Goal: Check status: Check status

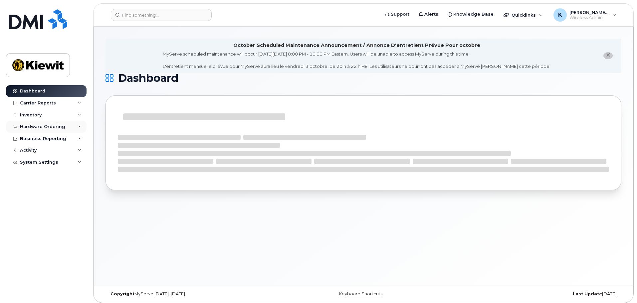
click at [48, 125] on div "Hardware Ordering" at bounding box center [42, 126] width 45 height 5
click at [41, 149] on link "Orders" at bounding box center [52, 151] width 69 height 13
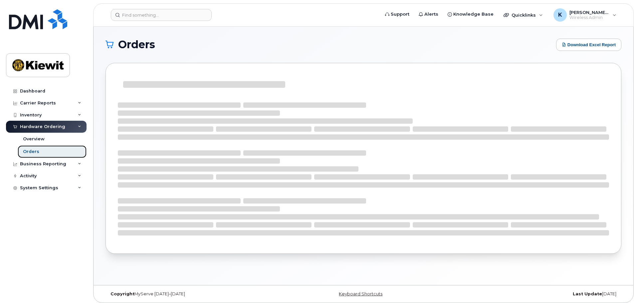
click at [41, 149] on link "Orders" at bounding box center [52, 151] width 69 height 13
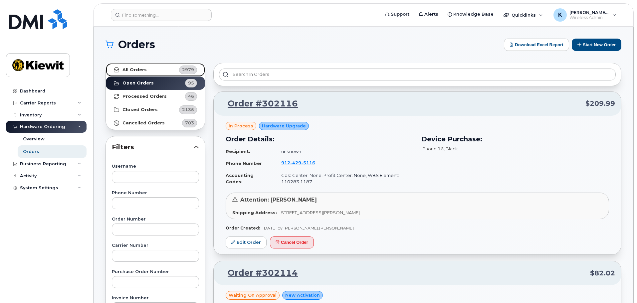
click at [179, 71] on span "2979" at bounding box center [187, 70] width 20 height 9
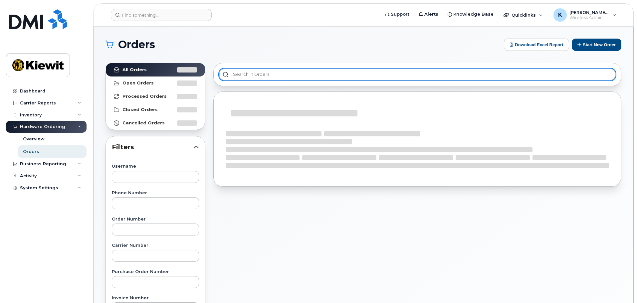
click at [273, 72] on input "text" at bounding box center [417, 75] width 397 height 12
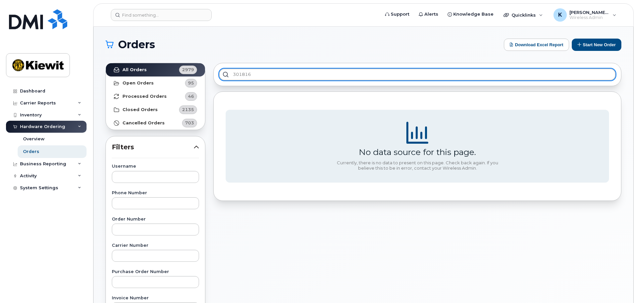
type input "301816"
drag, startPoint x: 253, startPoint y: 75, endPoint x: 223, endPoint y: 77, distance: 30.0
click at [223, 77] on input "301816" at bounding box center [417, 75] width 397 height 12
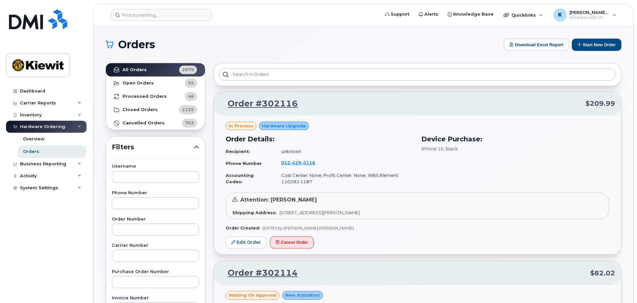
drag, startPoint x: 163, startPoint y: 181, endPoint x: 159, endPoint y: 55, distance: 126.5
click at [172, 175] on input "text" at bounding box center [155, 177] width 87 height 12
type input "Kenny"
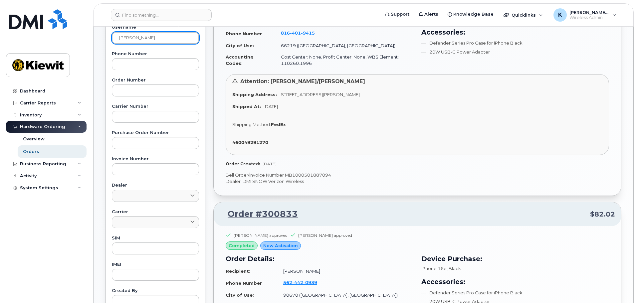
scroll to position [82, 0]
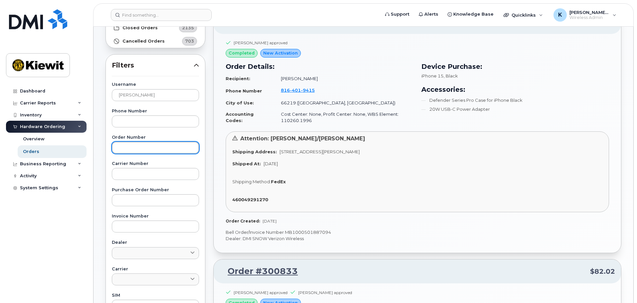
click at [162, 143] on input "text" at bounding box center [155, 148] width 87 height 12
paste input "301896"
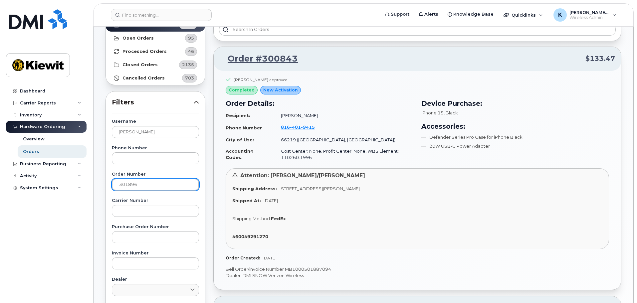
scroll to position [0, 0]
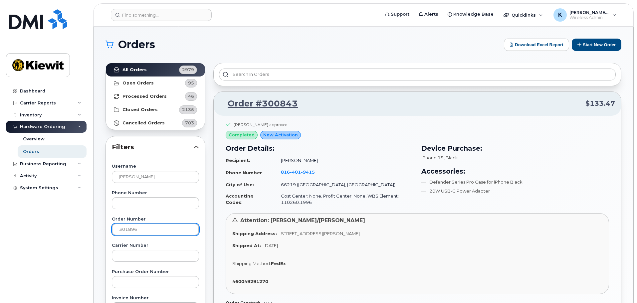
type input "301896"
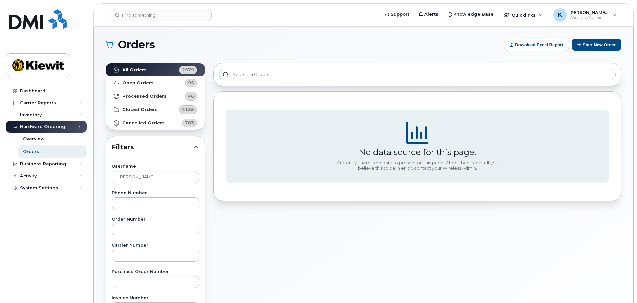
drag, startPoint x: 208, startPoint y: 209, endPoint x: 195, endPoint y: 197, distance: 17.4
click at [208, 209] on div "All Orders 2979 Open Orders 95 Processed Orders 46 Closed Orders 2135 Cancelled…" at bounding box center [155, 292] width 108 height 467
click at [178, 172] on input "Kenny" at bounding box center [155, 177] width 87 height 12
click at [181, 220] on label "Order Number" at bounding box center [155, 219] width 87 height 4
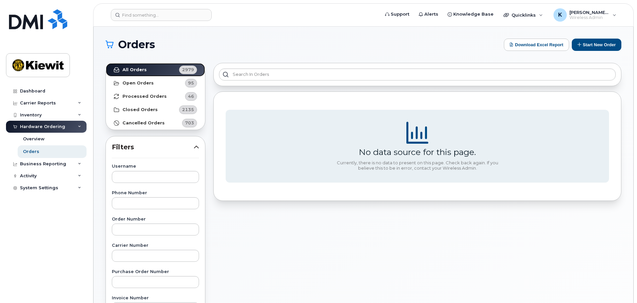
click at [182, 71] on span "2979" at bounding box center [188, 70] width 12 height 6
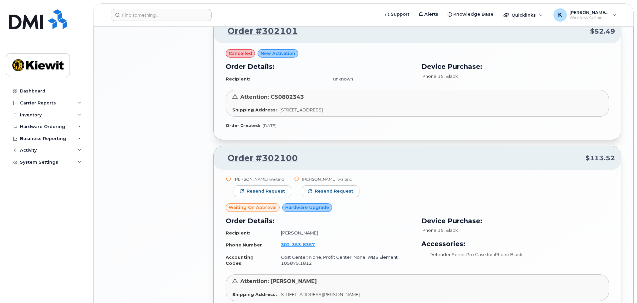
scroll to position [1240, 0]
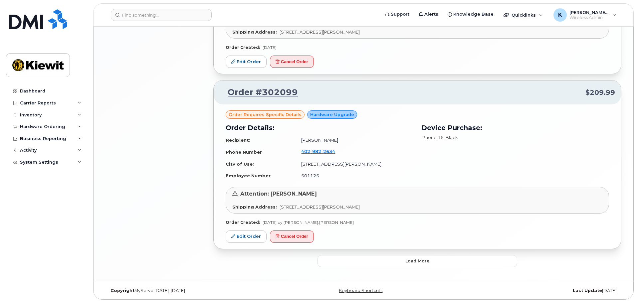
drag, startPoint x: 208, startPoint y: 113, endPoint x: 209, endPoint y: 290, distance: 177.0
click at [412, 260] on span "Load more" at bounding box center [417, 261] width 24 height 6
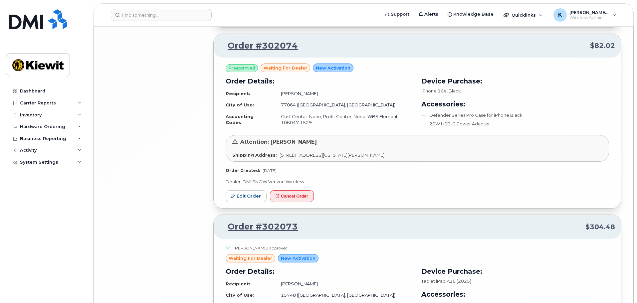
scroll to position [2795, 0]
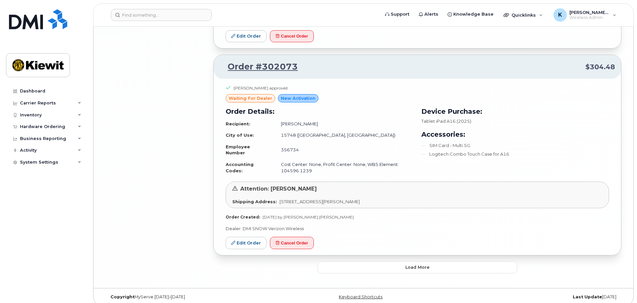
drag, startPoint x: 170, startPoint y: 166, endPoint x: 233, endPoint y: 297, distance: 145.8
click at [427, 264] on span "Load more" at bounding box center [417, 267] width 24 height 6
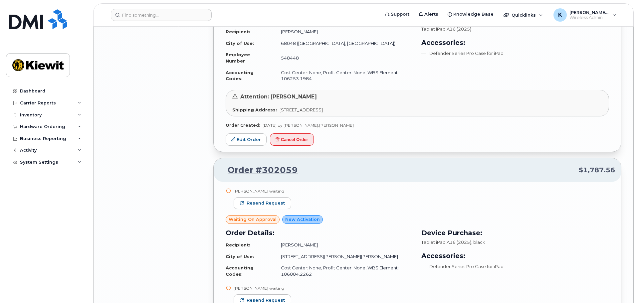
scroll to position [4392, 0]
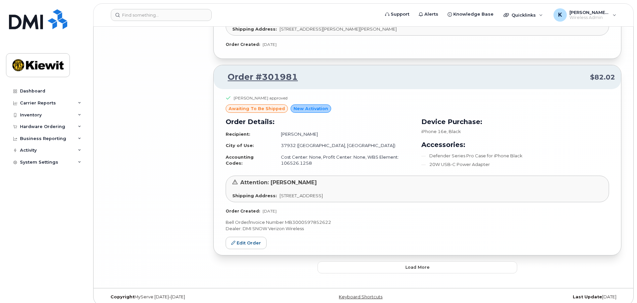
drag, startPoint x: 181, startPoint y: 84, endPoint x: 192, endPoint y: 319, distance: 234.5
click at [424, 264] on span "Load more" at bounding box center [417, 267] width 24 height 6
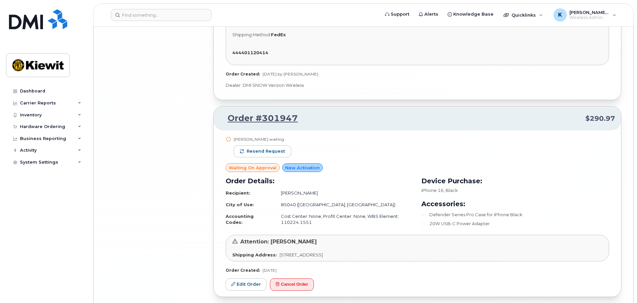
scroll to position [6163, 0]
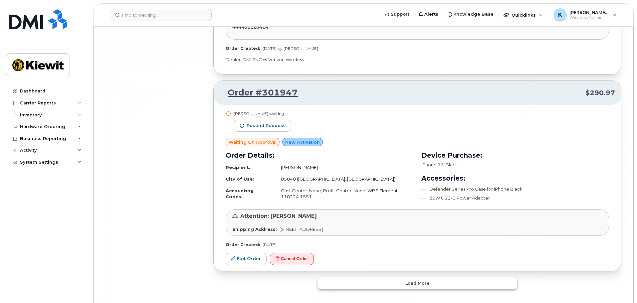
click at [430, 277] on button "Load more" at bounding box center [417, 283] width 200 height 12
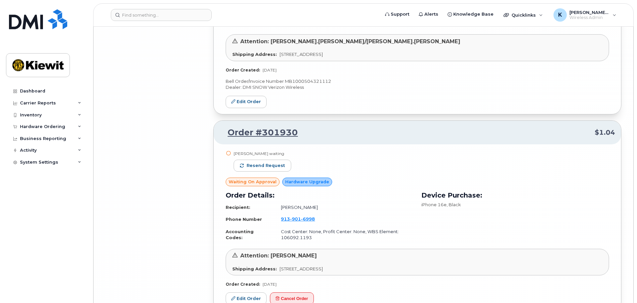
scroll to position [7681, 0]
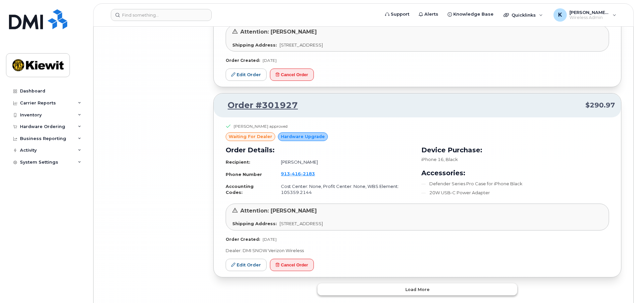
click at [392, 283] on button "Load more" at bounding box center [417, 289] width 200 height 12
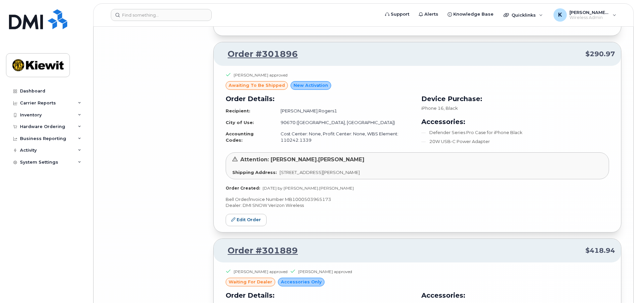
scroll to position [8646, 0]
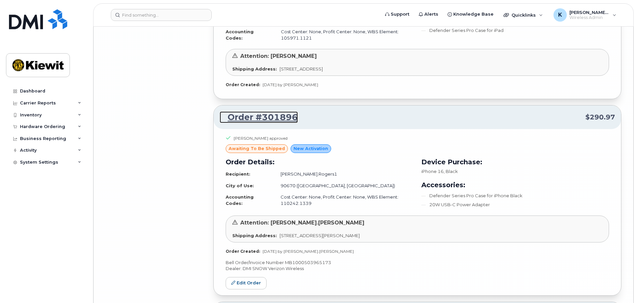
click at [274, 111] on link "Order #301896" at bounding box center [259, 117] width 78 height 12
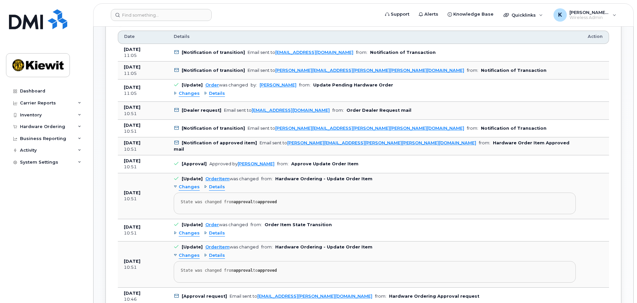
scroll to position [299, 0]
